Goal: Information Seeking & Learning: Find specific fact

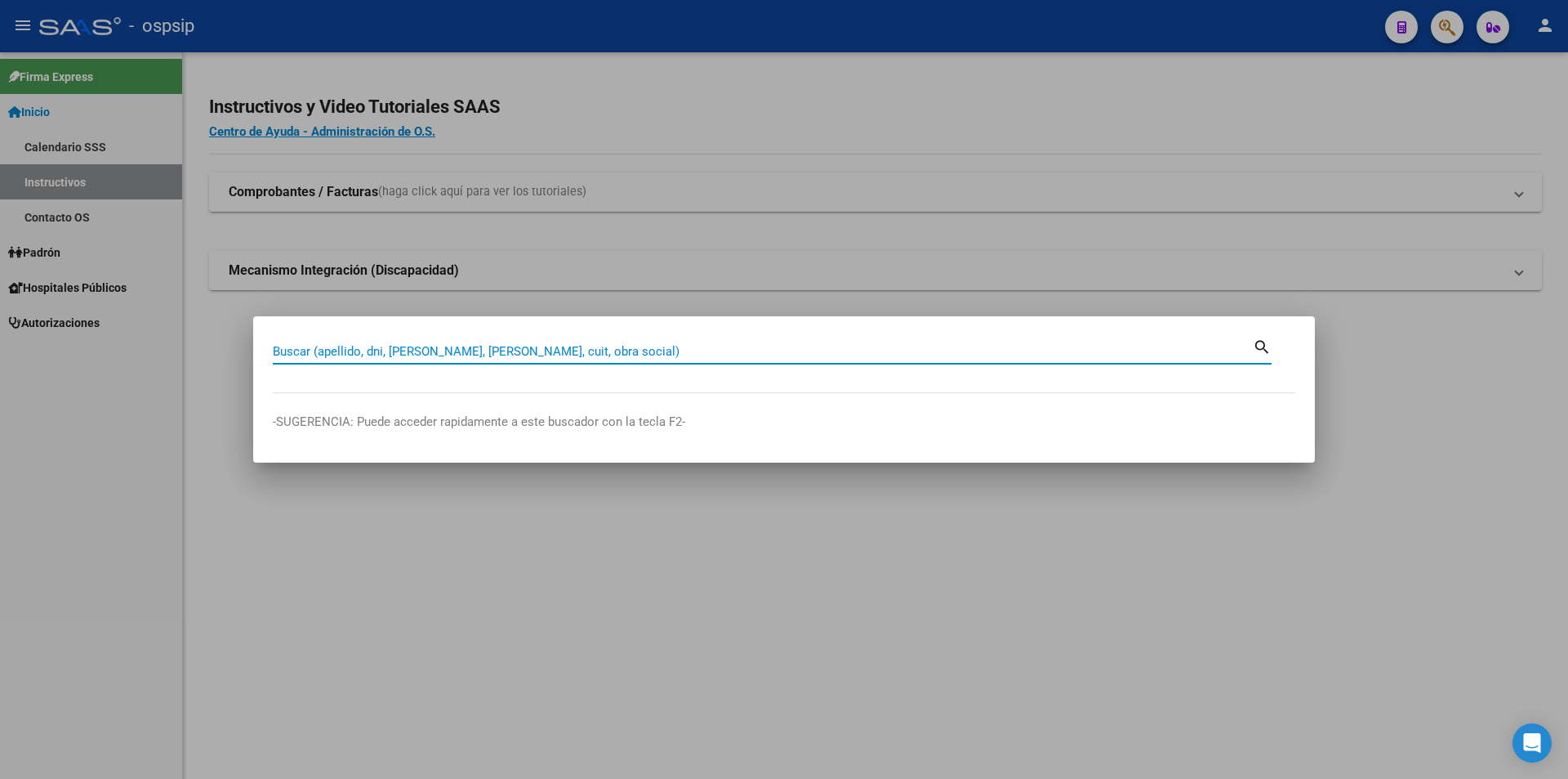
click at [471, 353] on input "Buscar (apellido, dni, [PERSON_NAME], [PERSON_NAME], cuit, obra social)" at bounding box center [762, 351] width 980 height 15
paste input "22563163"
type input "22563163"
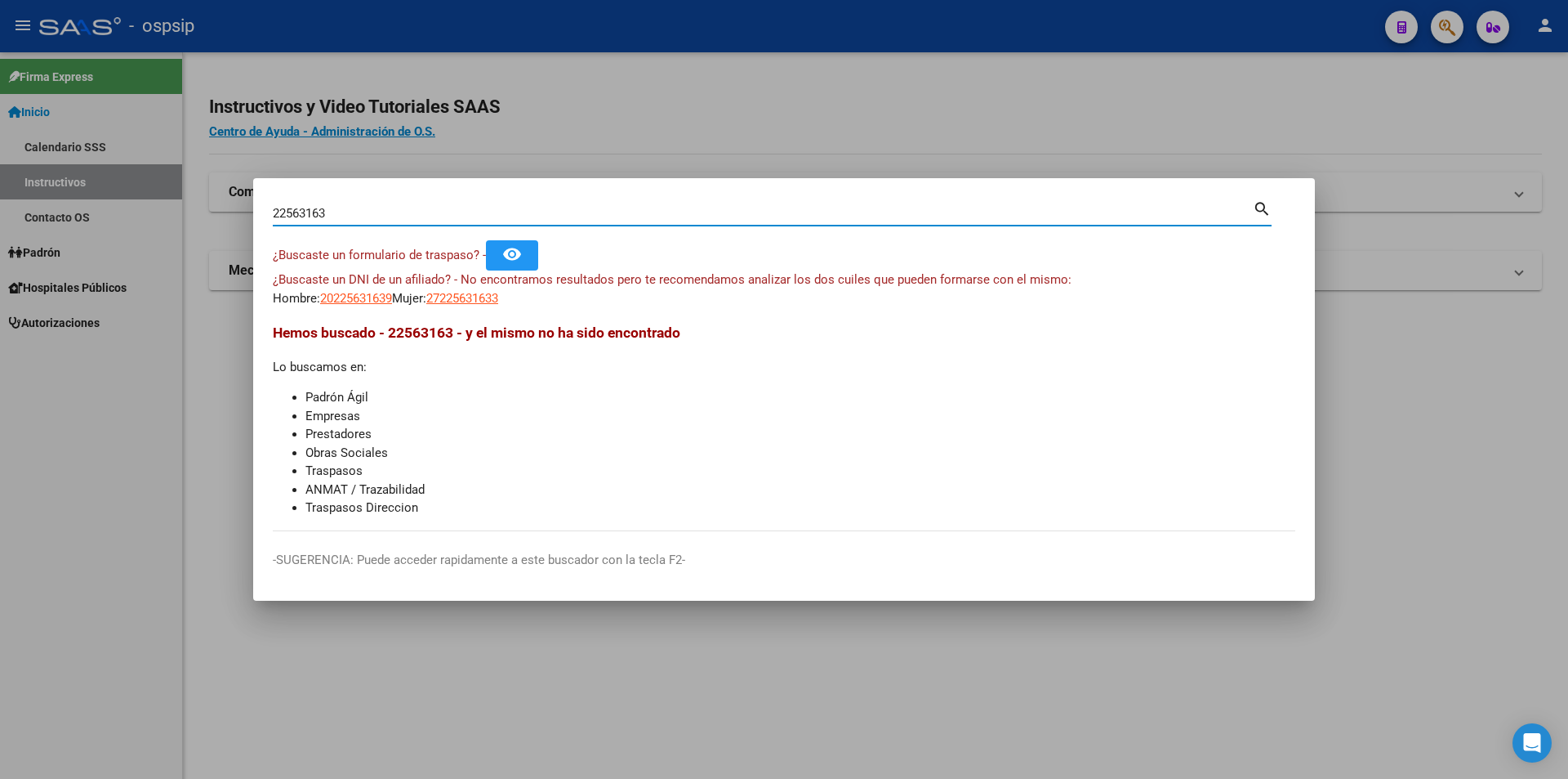
click at [287, 211] on input "22563163" at bounding box center [762, 212] width 980 height 15
paste input "22563163"
click at [285, 210] on input "22563163" at bounding box center [762, 212] width 980 height 15
type input "23563163"
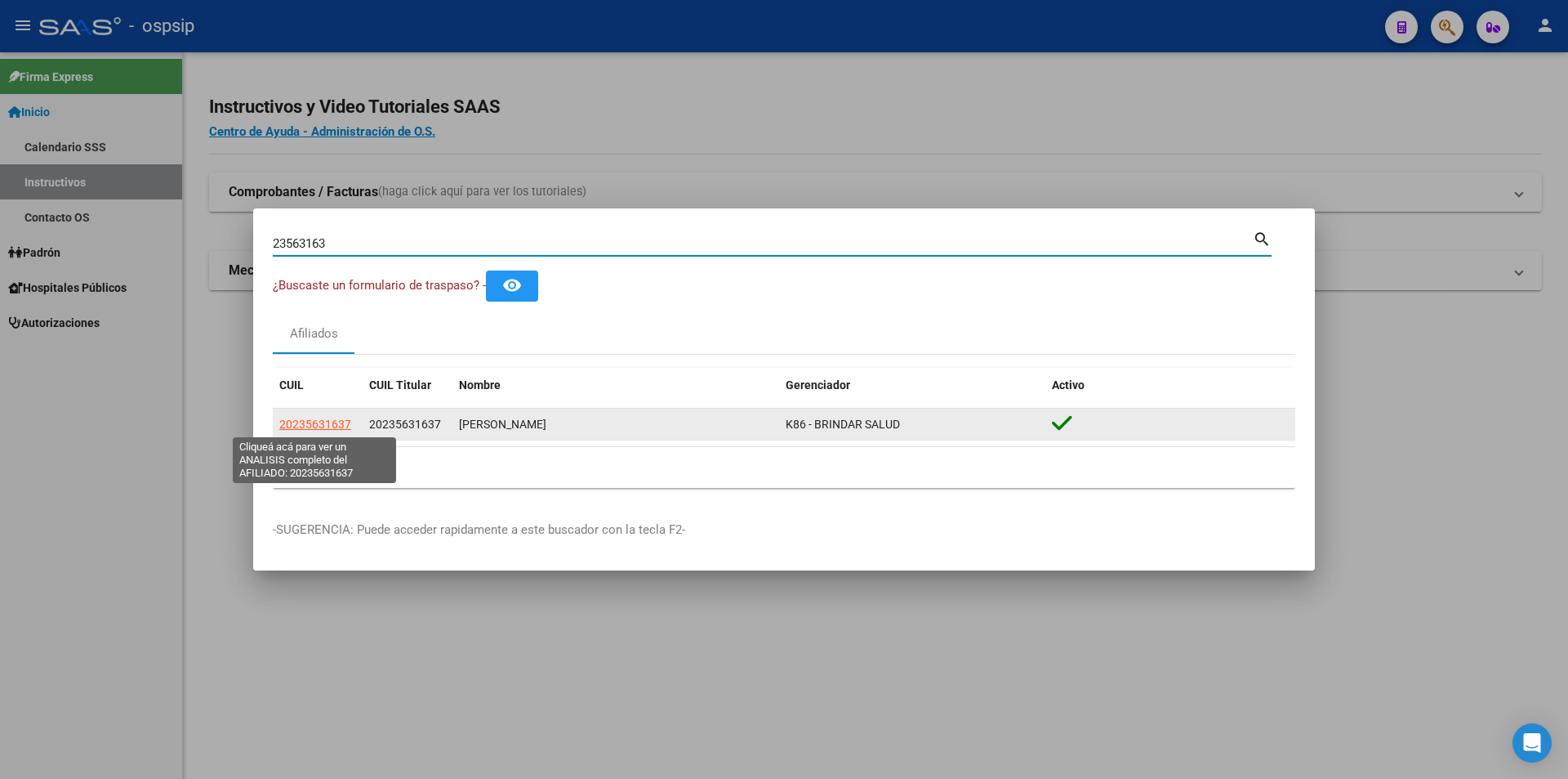
click at [341, 423] on span "20235631637" at bounding box center [315, 423] width 72 height 13
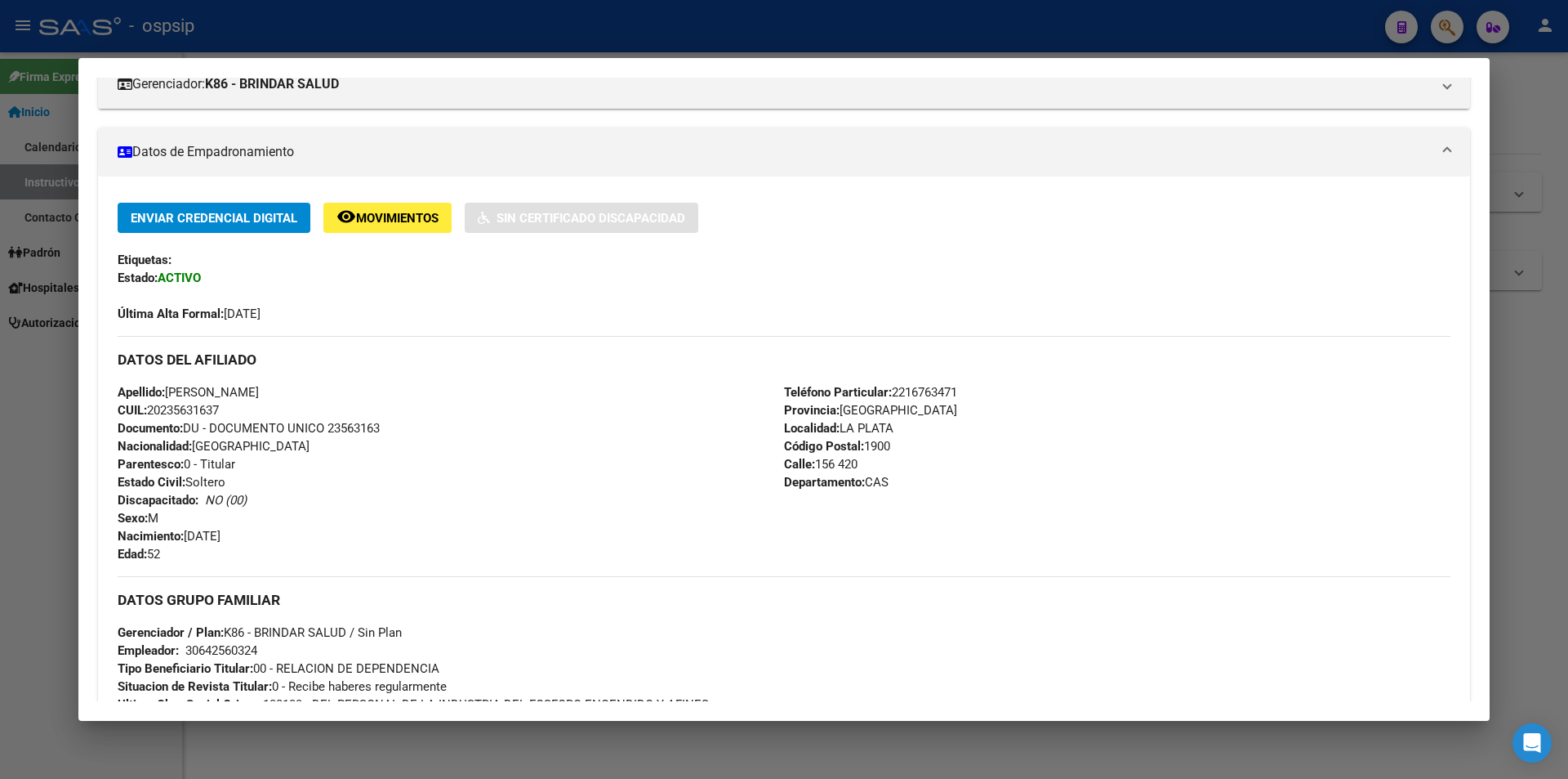
scroll to position [245, 0]
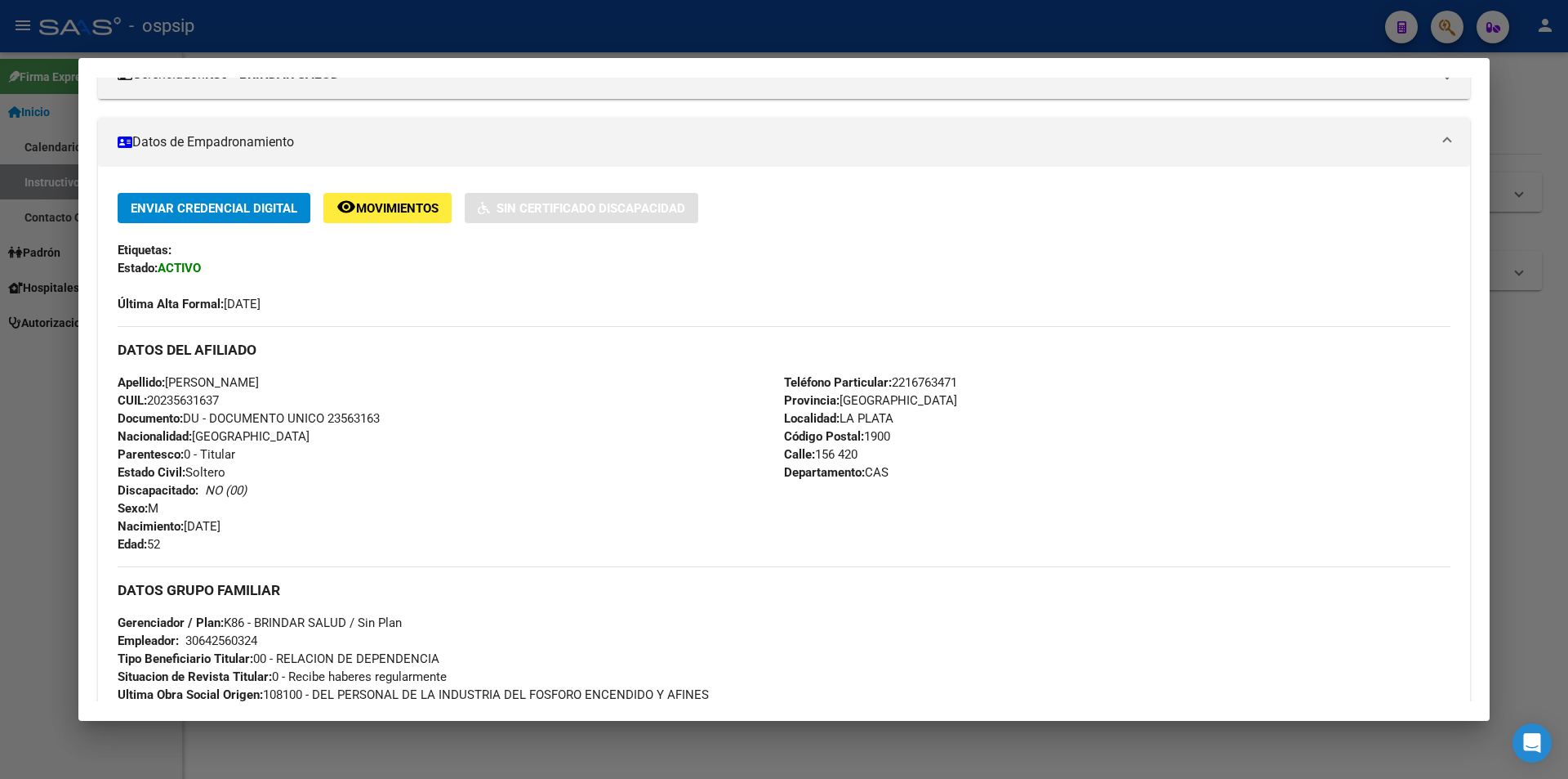
click at [360, 417] on span "Documento: DU - DOCUMENTO UNICO 23563163" at bounding box center [248, 418] width 262 height 15
copy span "23563163"
click at [397, 438] on div "Apellido: [PERSON_NAME]: 20235631637 Documento: DU - DOCUMENTO UNICO 23563163 N…" at bounding box center [450, 463] width 666 height 179
